Goal: Navigation & Orientation: Find specific page/section

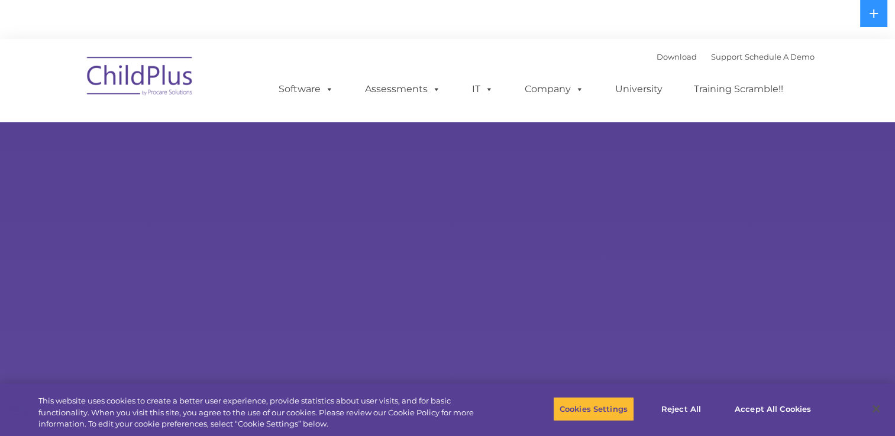
select select "MEDIUM"
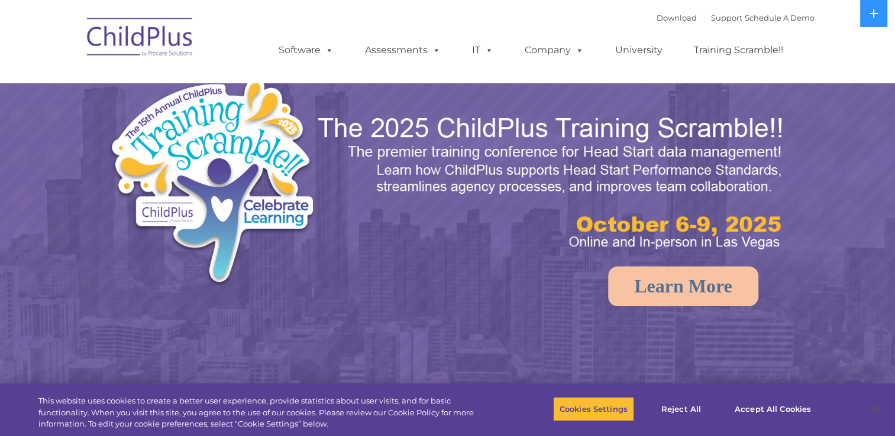
select select "MEDIUM"
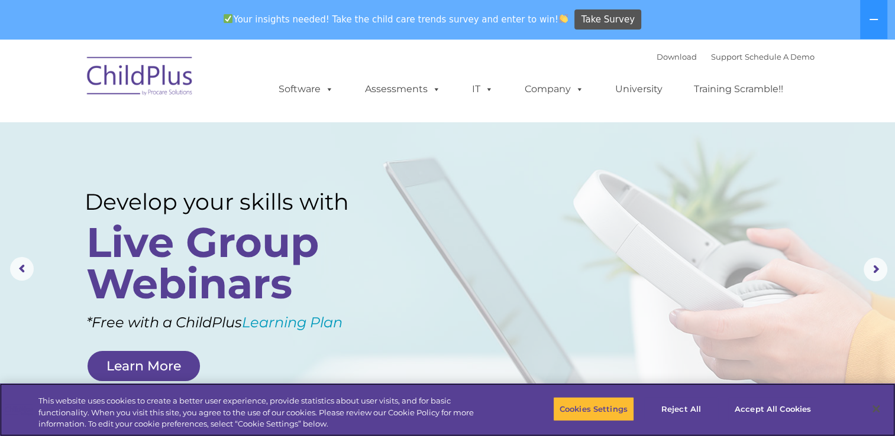
click at [894, 430] on div "This website uses cookies to create a better user experience, provide statistic…" at bounding box center [447, 410] width 895 height 53
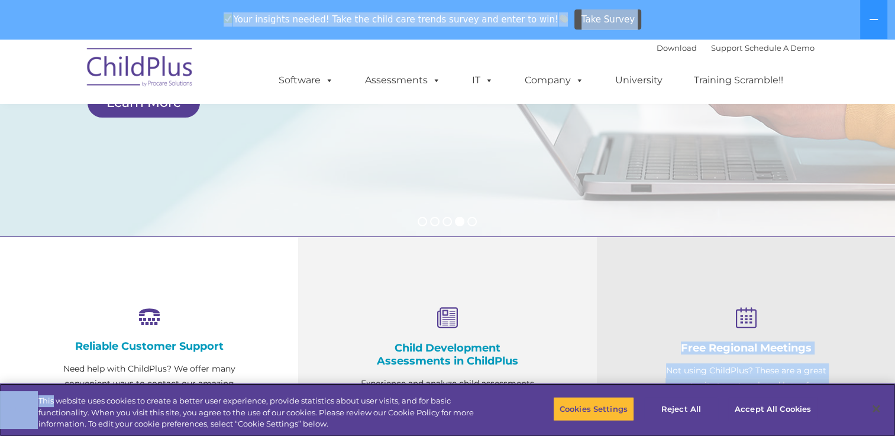
scroll to position [289, 0]
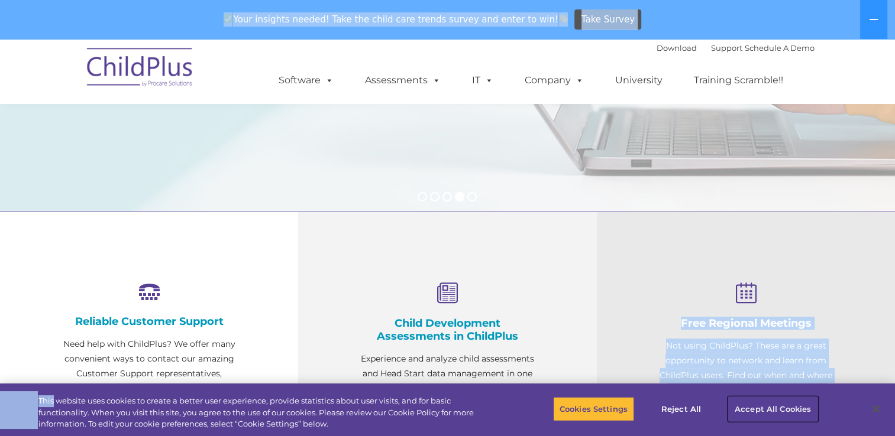
click at [758, 408] on button "Accept All Cookies" at bounding box center [772, 409] width 89 height 25
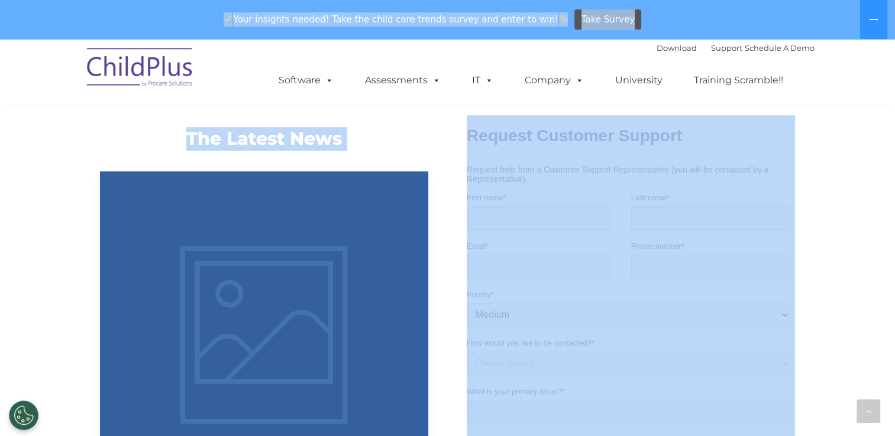
scroll to position [738, 0]
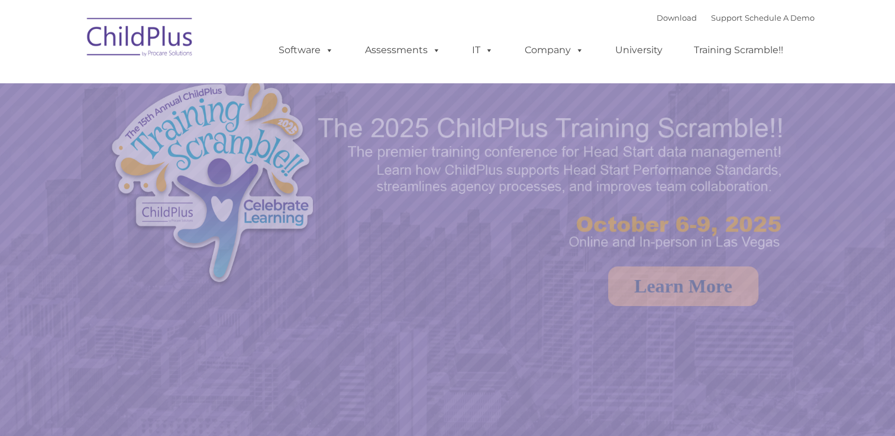
select select "MEDIUM"
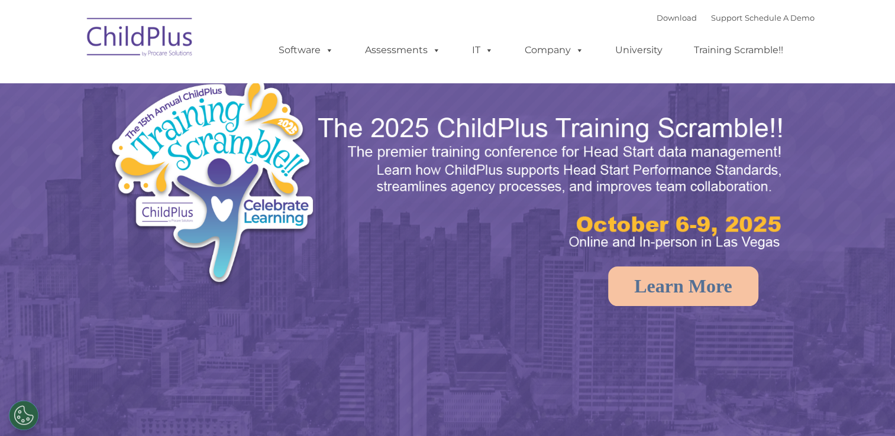
select select "MEDIUM"
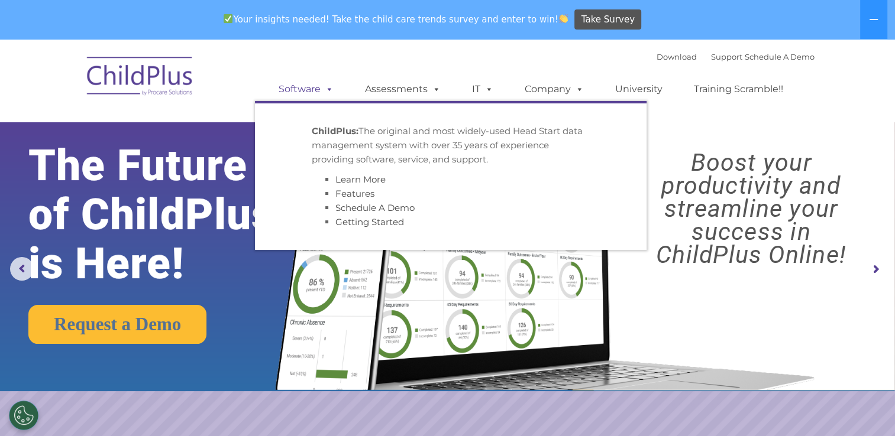
click at [325, 89] on span at bounding box center [327, 88] width 13 height 11
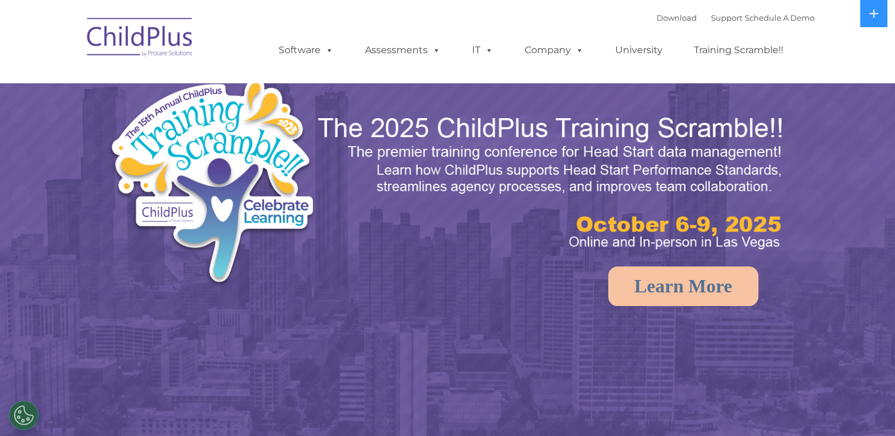
select select "MEDIUM"
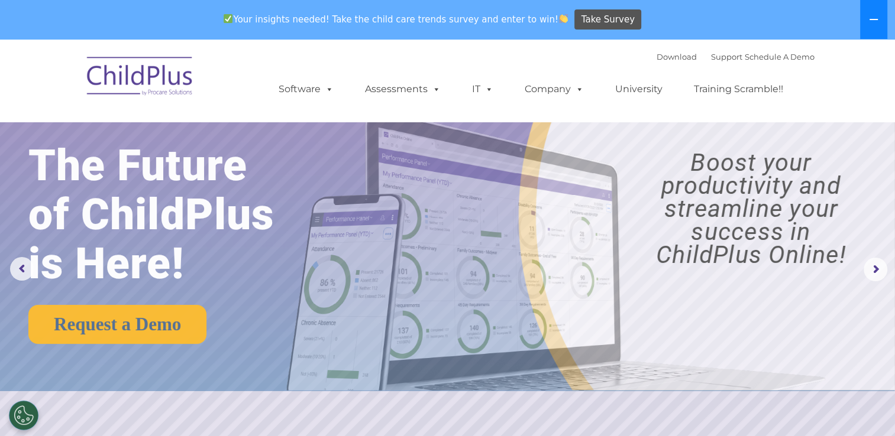
click at [869, 27] on button at bounding box center [873, 19] width 27 height 39
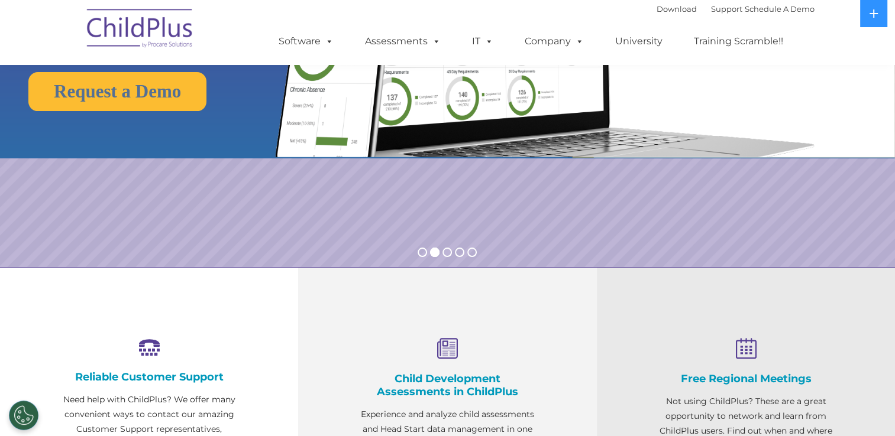
scroll to position [186, 0]
